Goal: Connect with others: Connect with other users

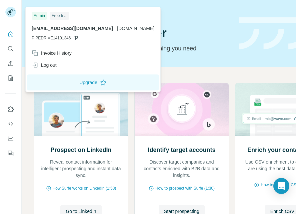
scroll to position [59, 0]
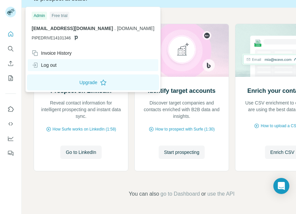
click at [53, 63] on div "Log out" at bounding box center [44, 65] width 25 height 7
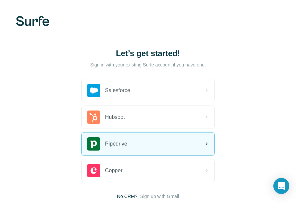
click at [115, 144] on span "Pipedrive" at bounding box center [116, 144] width 22 height 8
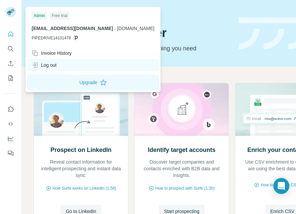
click at [53, 67] on div "Log out" at bounding box center [44, 65] width 25 height 7
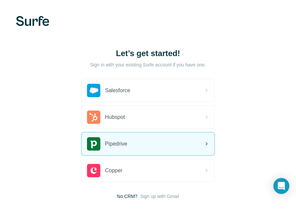
click at [123, 148] on div "Pipedrive" at bounding box center [107, 143] width 40 height 13
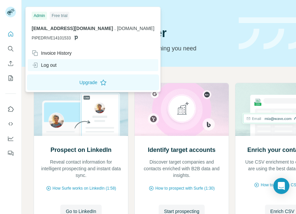
click at [68, 64] on div "Log out" at bounding box center [93, 65] width 131 height 12
click at [44, 64] on div "Log out" at bounding box center [44, 65] width 25 height 7
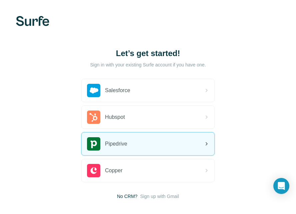
click at [135, 144] on div "Pipedrive" at bounding box center [148, 144] width 133 height 23
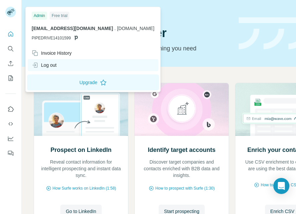
click at [49, 66] on div "Log out" at bounding box center [44, 65] width 25 height 7
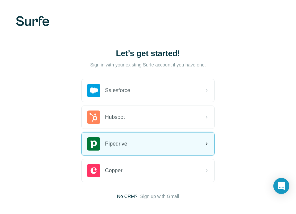
click at [131, 138] on div "Pipedrive" at bounding box center [148, 144] width 133 height 23
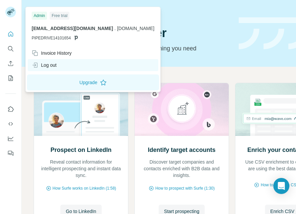
click at [57, 67] on div "Log out" at bounding box center [44, 65] width 25 height 7
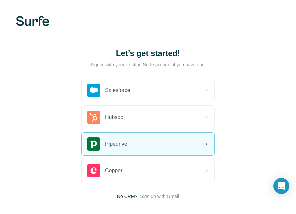
click at [138, 148] on div "Pipedrive" at bounding box center [148, 144] width 133 height 23
click at [140, 146] on div "Pipedrive" at bounding box center [148, 144] width 133 height 23
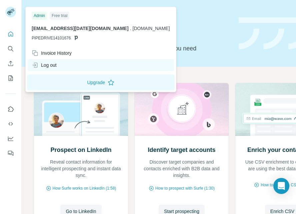
click at [55, 65] on div "Log out" at bounding box center [44, 65] width 25 height 7
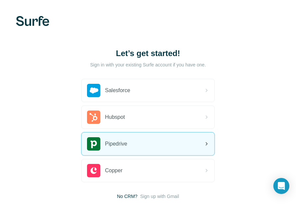
click at [130, 142] on div "Pipedrive" at bounding box center [148, 144] width 133 height 23
